Goal: Task Accomplishment & Management: Use online tool/utility

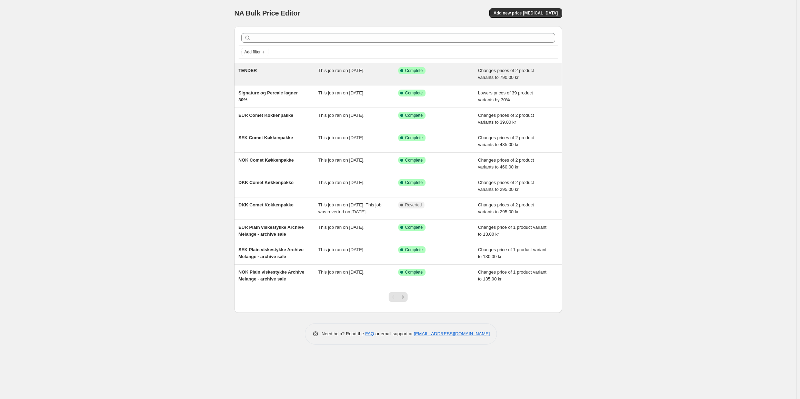
click at [444, 78] on div "Success Complete Complete" at bounding box center [438, 74] width 80 height 14
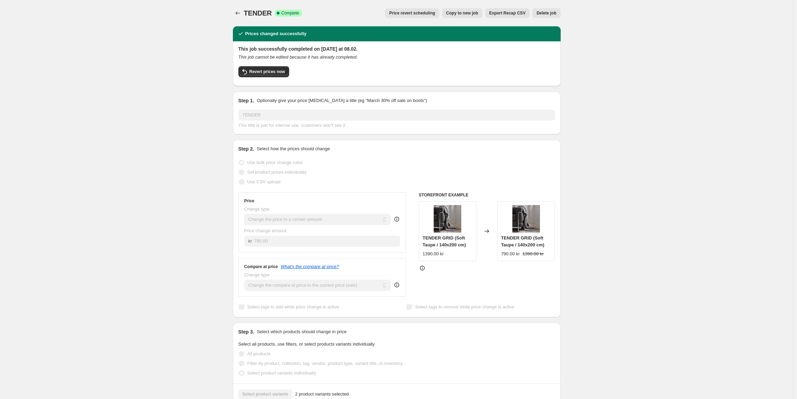
click at [473, 14] on span "Copy to new job" at bounding box center [462, 13] width 32 height 6
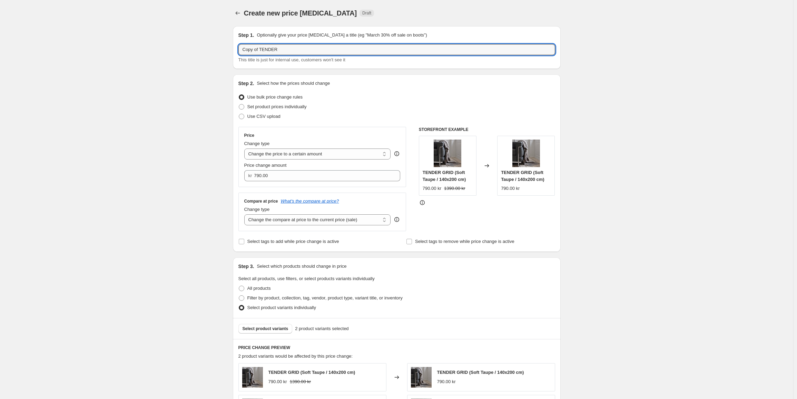
drag, startPoint x: 260, startPoint y: 51, endPoint x: 180, endPoint y: 52, distance: 80.0
click at [180, 52] on div "Create new price [MEDICAL_DATA]. This page is ready Create new price [MEDICAL_D…" at bounding box center [396, 347] width 793 height 694
click at [307, 50] on input "NOK TENDER" at bounding box center [396, 49] width 317 height 11
type input "NOK TENDER"
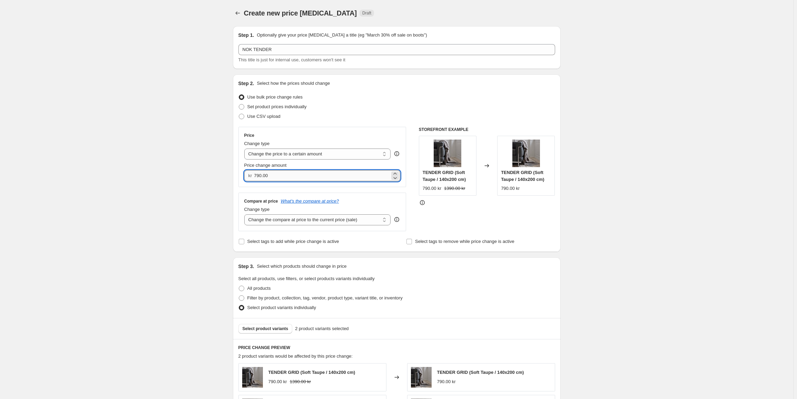
click at [284, 178] on input "790.00" at bounding box center [322, 175] width 136 height 11
type input "1240.00"
click at [327, 154] on select "Change the price to a certain amount Change the price by a certain amount Chang…" at bounding box center [317, 154] width 147 height 11
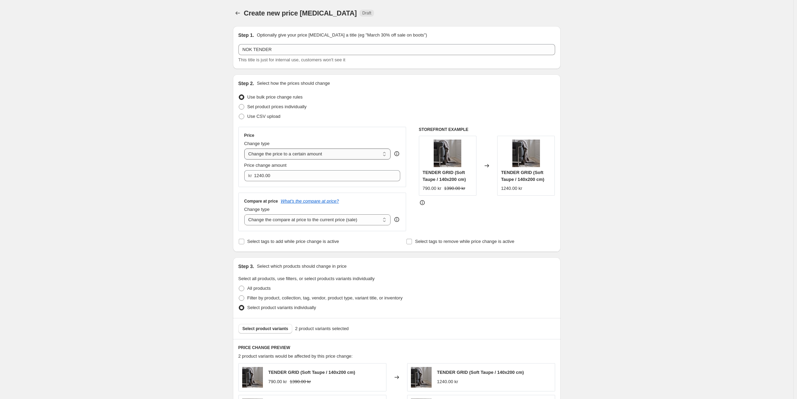
click at [327, 154] on select "Change the price to a certain amount Change the price by a certain amount Chang…" at bounding box center [317, 154] width 147 height 11
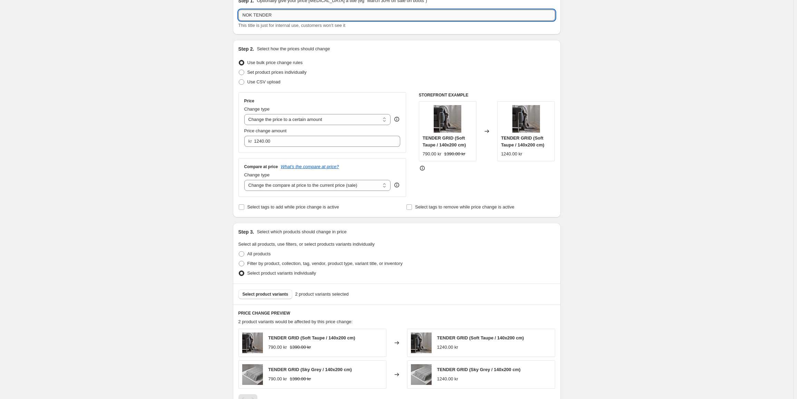
click at [278, 18] on input "NOK TENDER" at bounding box center [396, 15] width 317 height 11
click at [285, 13] on input "NOK TENDER Plaid" at bounding box center [396, 15] width 317 height 11
type input "NOK TENDER"
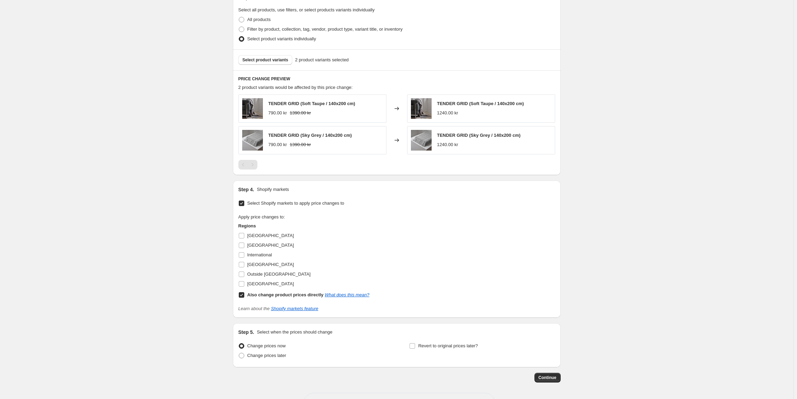
scroll to position [295, 0]
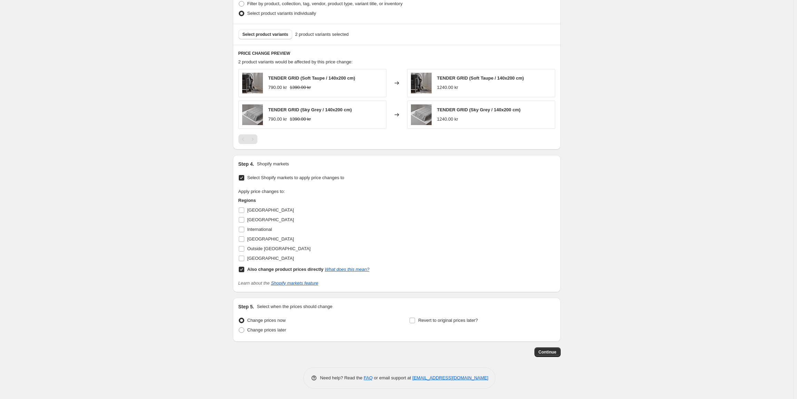
click at [244, 269] on input "Also change product prices directly What does this mean?" at bounding box center [242, 270] width 6 height 6
checkbox input "false"
click at [244, 243] on label "[GEOGRAPHIC_DATA]" at bounding box center [266, 240] width 56 height 10
click at [244, 242] on input "[GEOGRAPHIC_DATA]" at bounding box center [242, 240] width 6 height 6
checkbox input "true"
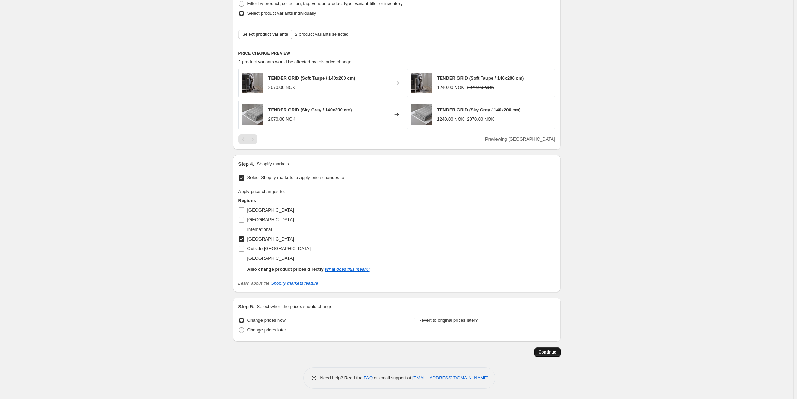
click at [548, 354] on span "Continue" at bounding box center [547, 353] width 18 height 6
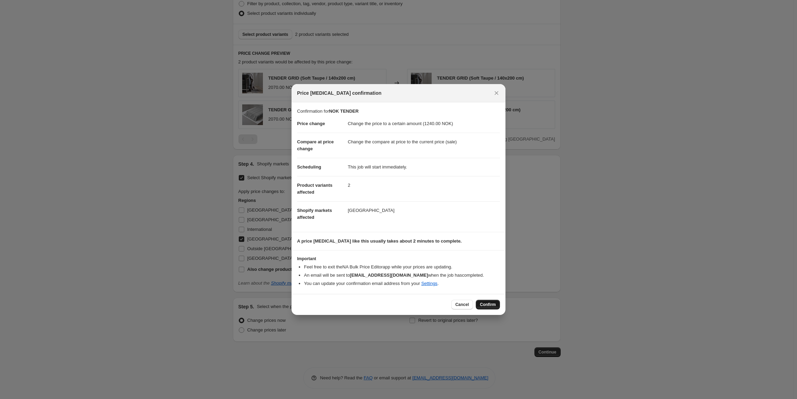
click at [494, 303] on span "Confirm" at bounding box center [488, 305] width 16 height 6
type input "NOK TENDER"
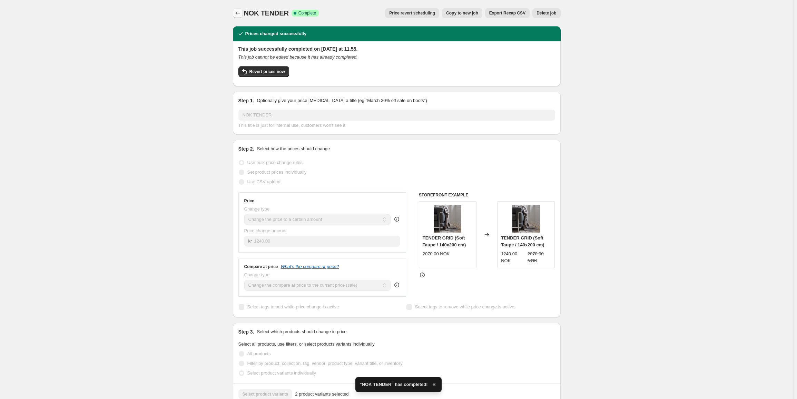
click at [236, 13] on icon "Price change jobs" at bounding box center [237, 13] width 7 height 7
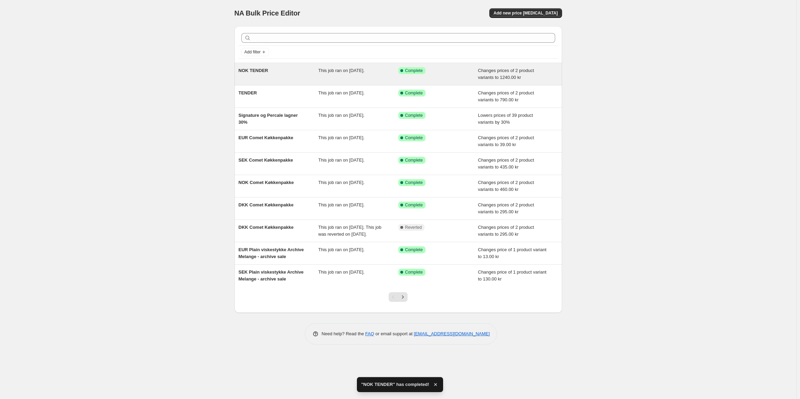
click at [319, 67] on div "This job ran on [DATE]." at bounding box center [358, 74] width 80 height 14
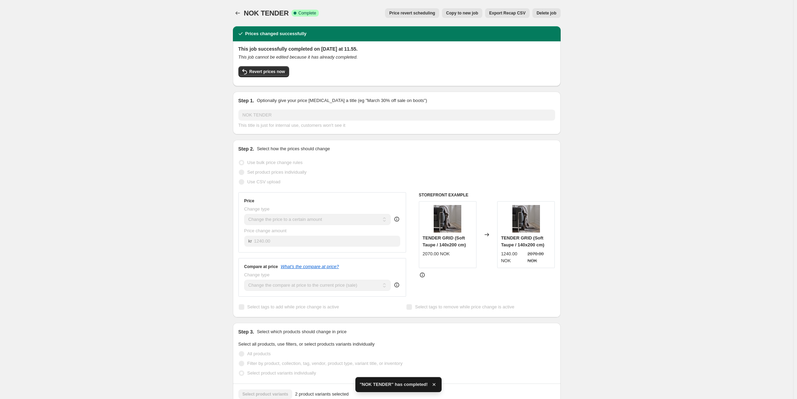
click at [466, 16] on span "Copy to new job" at bounding box center [462, 13] width 32 height 6
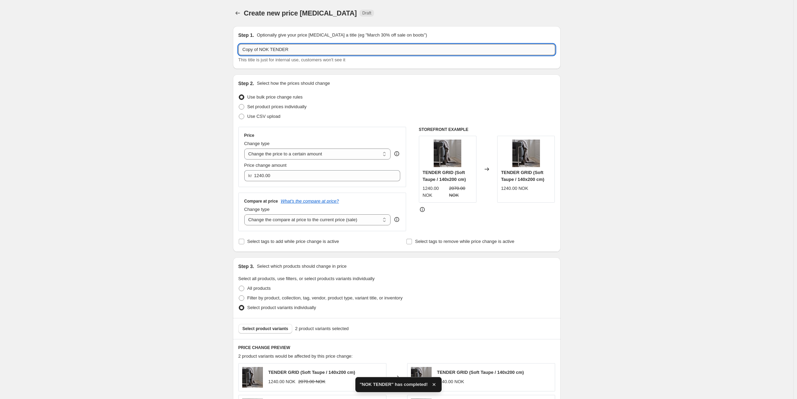
click at [263, 48] on input "Copy of NOK TENDER" at bounding box center [396, 49] width 317 height 11
drag, startPoint x: 266, startPoint y: 48, endPoint x: 213, endPoint y: 48, distance: 53.5
click at [213, 48] on div "Create new price [MEDICAL_DATA]. This page is ready Create new price [MEDICAL_D…" at bounding box center [396, 347] width 793 height 694
type input "SEK TENDER"
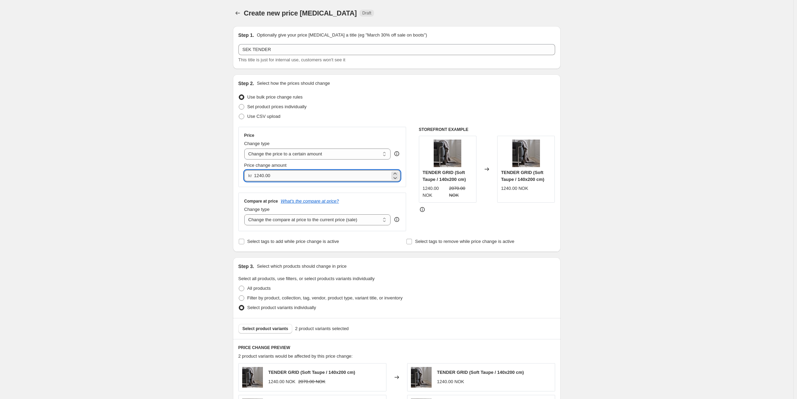
click at [315, 177] on input "1240.00" at bounding box center [322, 175] width 136 height 11
click at [263, 174] on input "1240.00" at bounding box center [322, 175] width 136 height 11
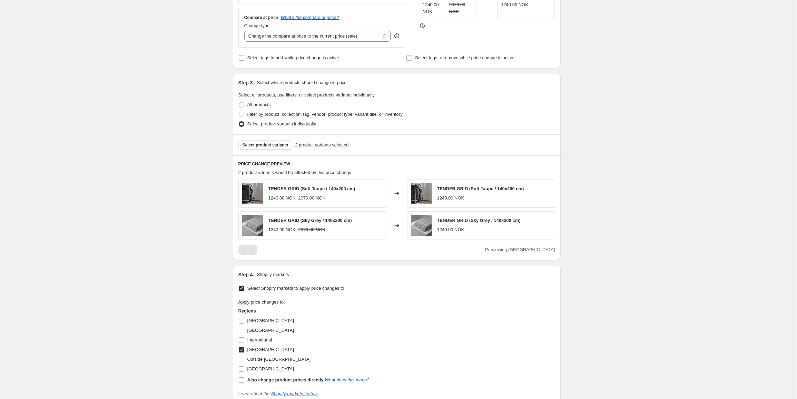
scroll to position [276, 0]
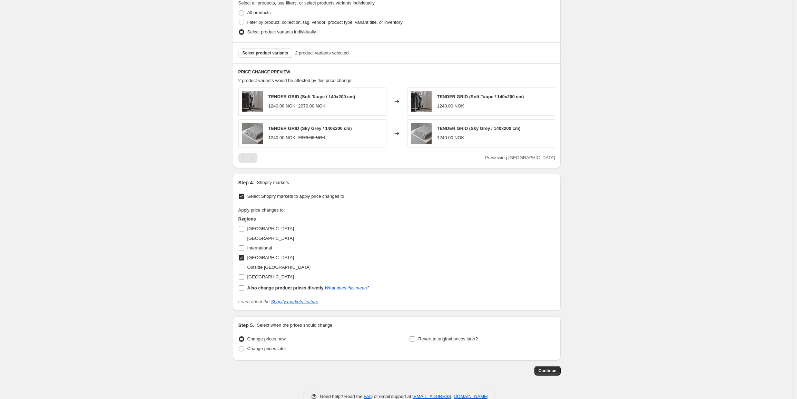
type input "1170.00"
click at [241, 258] on input "[GEOGRAPHIC_DATA]" at bounding box center [242, 258] width 6 height 6
checkbox input "false"
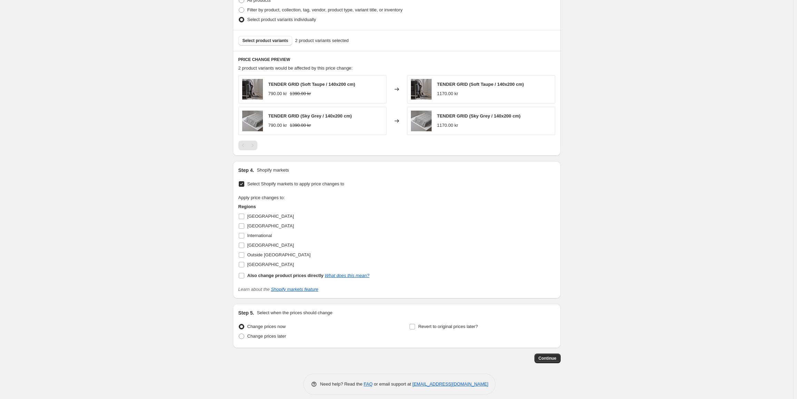
scroll to position [295, 0]
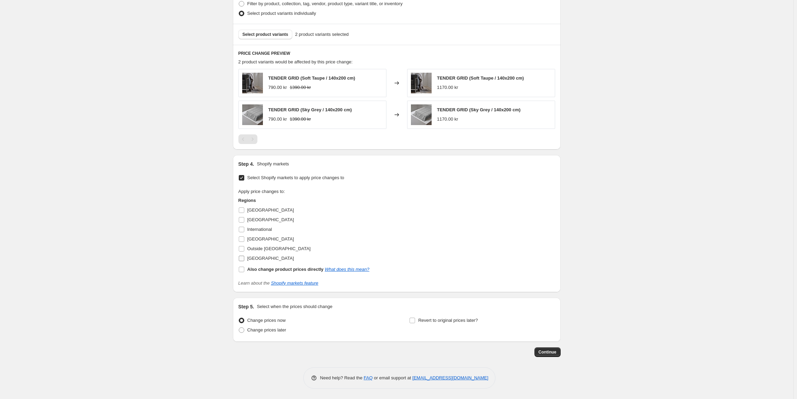
click at [242, 258] on input "[GEOGRAPHIC_DATA]" at bounding box center [242, 259] width 6 height 6
checkbox input "true"
click at [550, 351] on span "Continue" at bounding box center [547, 353] width 18 height 6
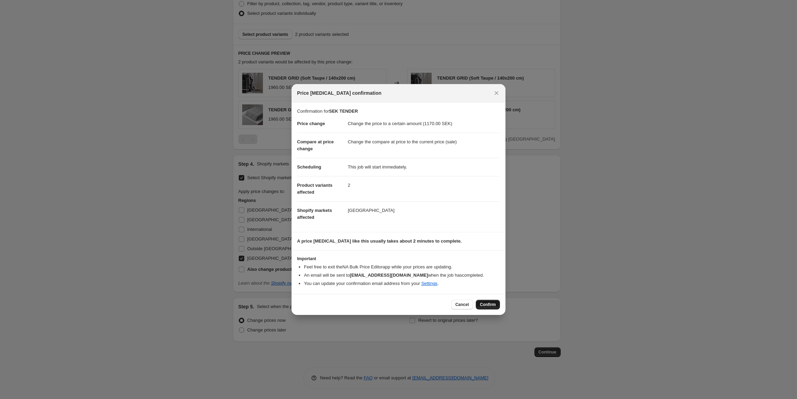
click at [496, 305] on button "Confirm" at bounding box center [488, 305] width 24 height 10
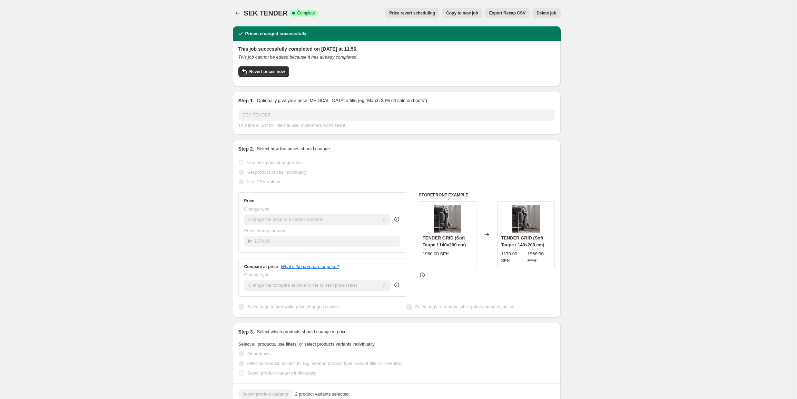
click at [471, 14] on span "Copy to new job" at bounding box center [462, 13] width 32 height 6
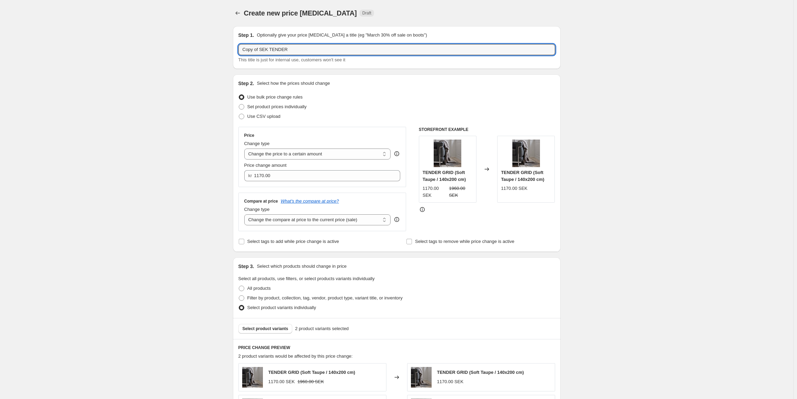
drag, startPoint x: 269, startPoint y: 51, endPoint x: 218, endPoint y: 54, distance: 51.1
click at [218, 54] on div "Create new price [MEDICAL_DATA]. This page is ready Create new price [MEDICAL_D…" at bounding box center [396, 347] width 793 height 694
type input "EUR TENDER"
click at [283, 178] on input "1170.00" at bounding box center [322, 175] width 136 height 11
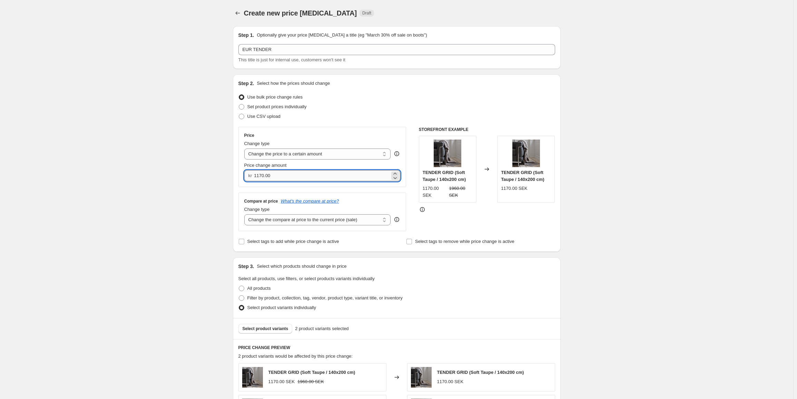
click at [283, 178] on input "1170.00" at bounding box center [322, 175] width 136 height 11
click at [265, 174] on input "1170.00" at bounding box center [322, 175] width 136 height 11
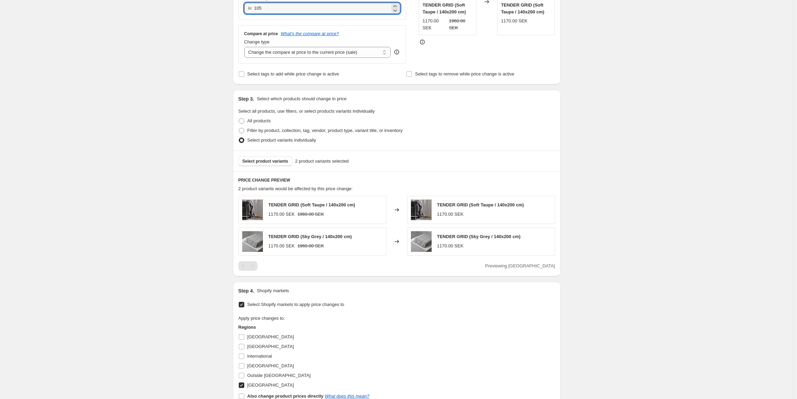
scroll to position [207, 0]
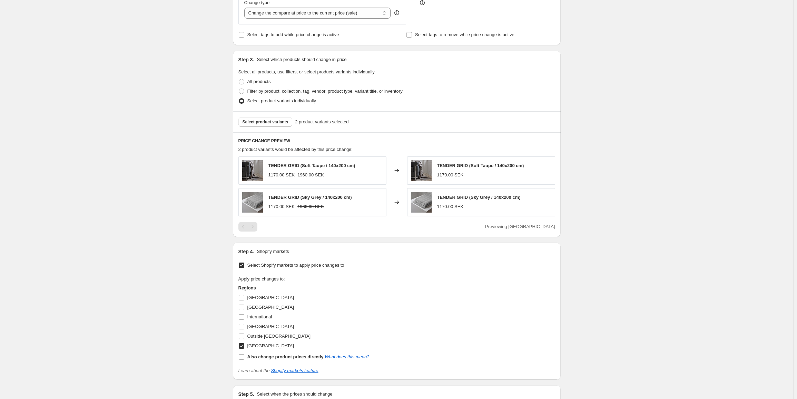
type input "105.00"
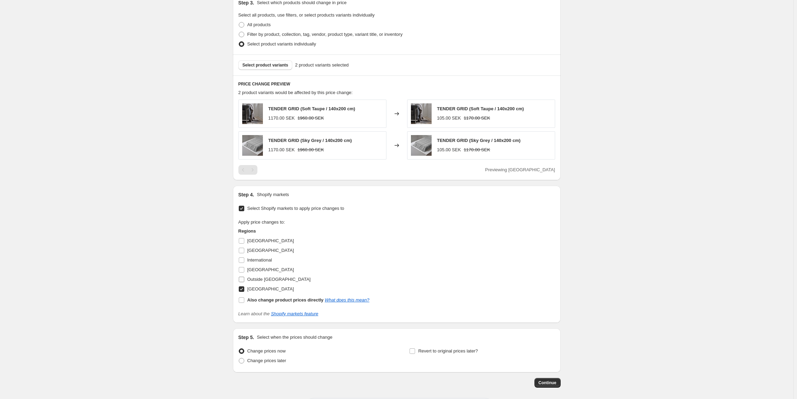
scroll to position [276, 0]
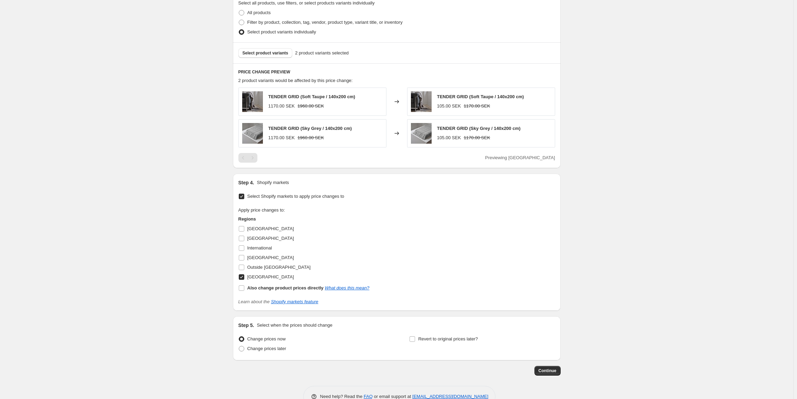
click at [244, 277] on input "[GEOGRAPHIC_DATA]" at bounding box center [242, 278] width 6 height 6
checkbox input "false"
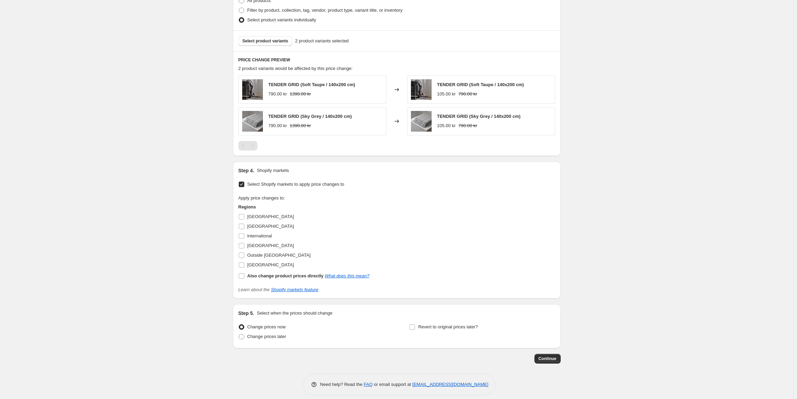
scroll to position [295, 0]
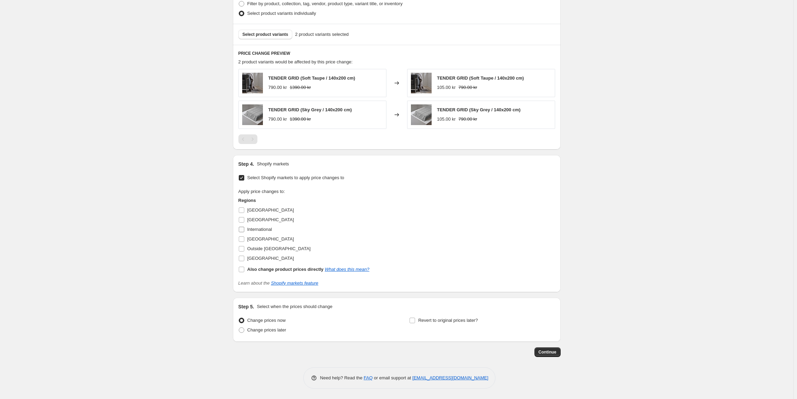
click at [241, 231] on input "International" at bounding box center [242, 230] width 6 height 6
checkbox input "true"
click at [244, 219] on input "[GEOGRAPHIC_DATA]" at bounding box center [242, 220] width 6 height 6
checkbox input "true"
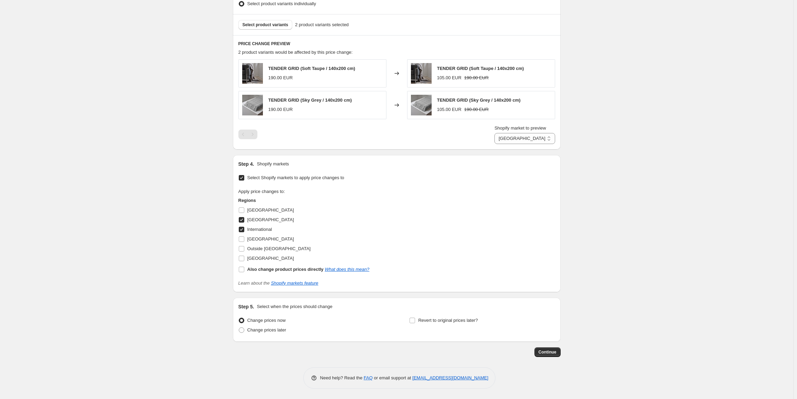
scroll to position [305, 0]
click at [543, 358] on div "Step 1. Optionally give your price [MEDICAL_DATA] a title (eg "March 30% off sa…" at bounding box center [397, 52] width 328 height 673
click at [544, 352] on span "Continue" at bounding box center [547, 353] width 18 height 6
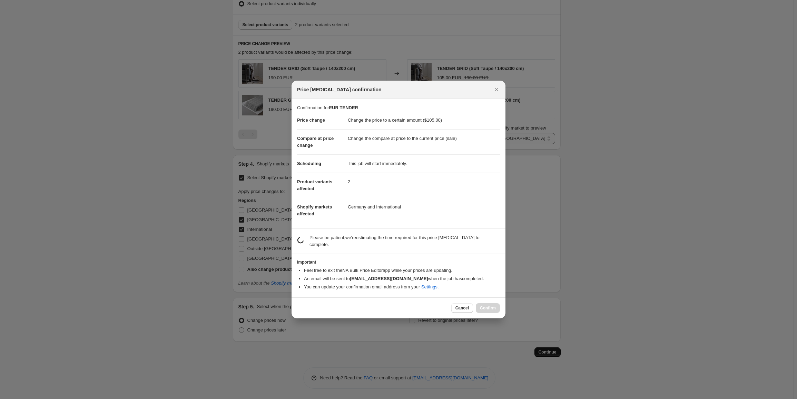
scroll to position [0, 0]
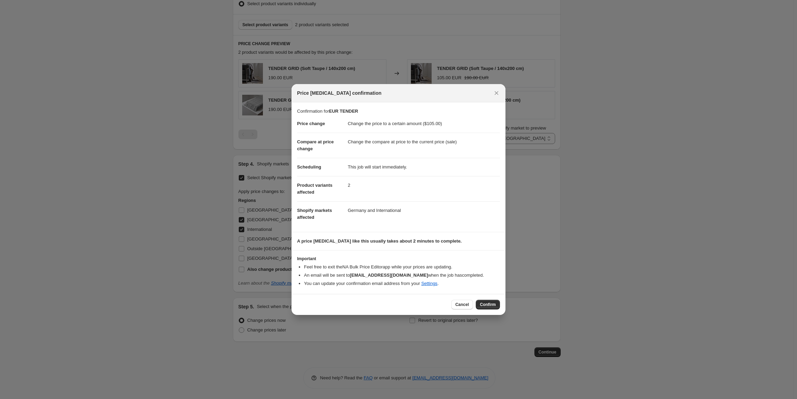
click at [481, 305] on span "Confirm" at bounding box center [488, 305] width 16 height 6
